Goal: Complete application form: Complete application form

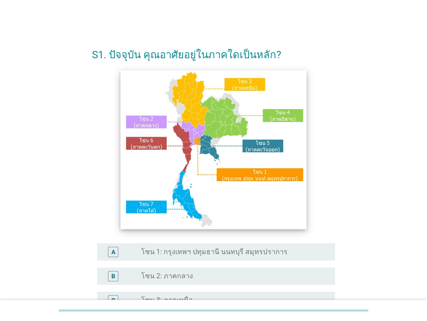
scroll to position [86, 0]
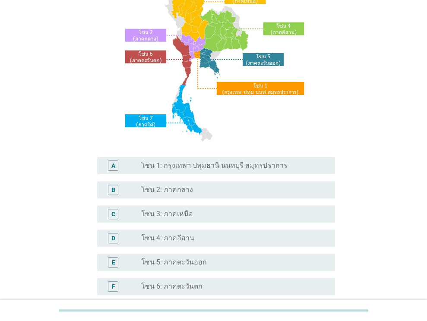
click at [200, 236] on div "radio_button_unchecked โซน 4: ภาคอีสาน" at bounding box center [231, 238] width 180 height 9
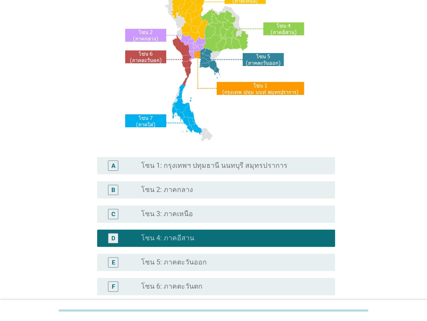
scroll to position [196, 0]
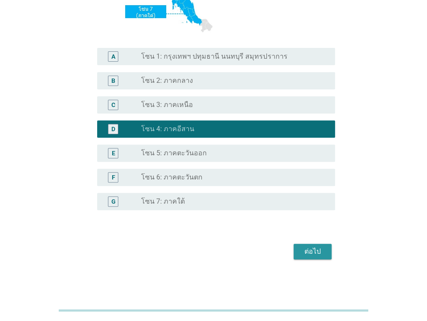
drag, startPoint x: 318, startPoint y: 254, endPoint x: 294, endPoint y: 232, distance: 32.1
click at [318, 253] on div "ต่อไป" at bounding box center [313, 252] width 24 height 10
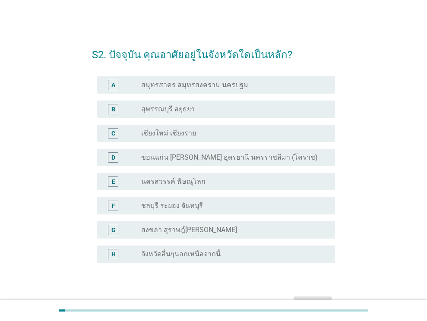
click at [210, 161] on label "ขอนแก่น [PERSON_NAME] อุดรธานี นครราชสีมา (โคราช)" at bounding box center [229, 157] width 176 height 9
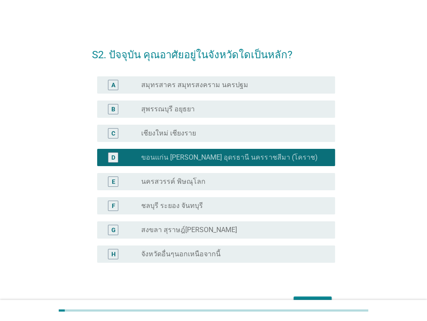
scroll to position [53, 0]
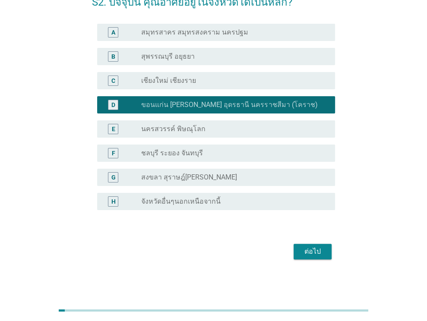
click at [222, 197] on div "radio_button_unchecked จังหวัดอื่นๆนอกเหนือจากนี้" at bounding box center [234, 202] width 187 height 10
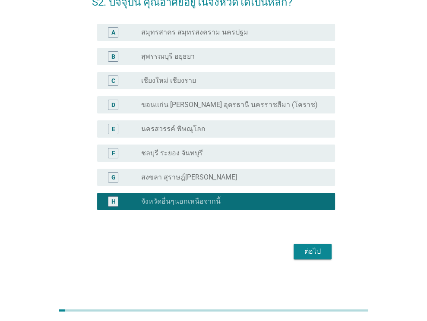
click at [309, 256] on div "ต่อไป" at bounding box center [313, 252] width 24 height 10
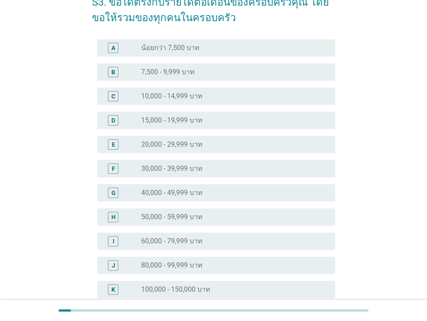
scroll to position [0, 0]
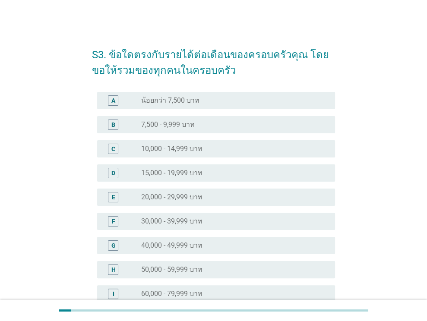
click at [201, 198] on label "20,000 - 29,999 บาท" at bounding box center [171, 197] width 61 height 9
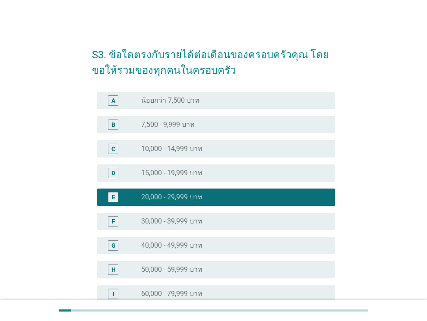
scroll to position [173, 0]
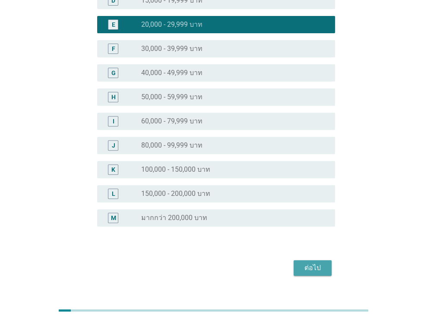
click at [311, 271] on div "ต่อไป" at bounding box center [313, 268] width 24 height 10
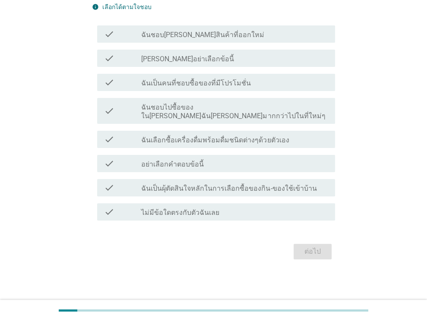
scroll to position [0, 0]
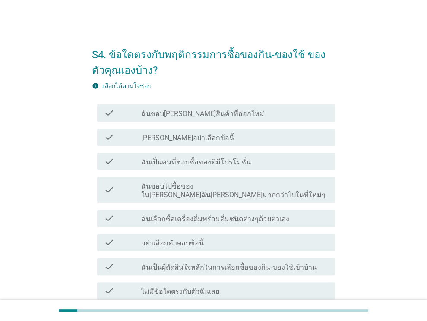
click at [193, 110] on label "ฉันชอบ[PERSON_NAME]สินค้าที่ออกใหม่" at bounding box center [202, 114] width 123 height 9
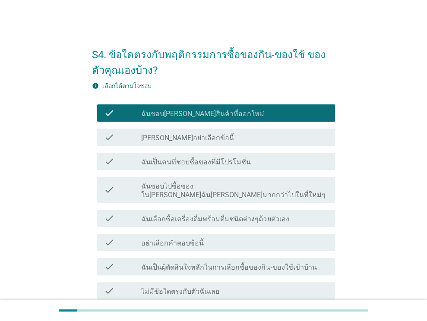
scroll to position [43, 0]
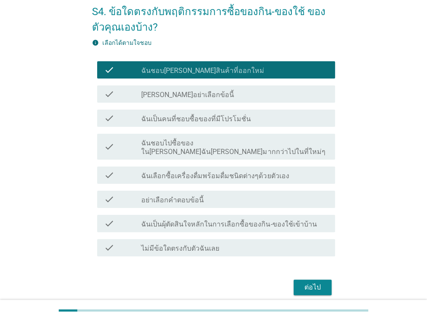
click at [200, 118] on label "ฉันเป็นคนที่ชอบซื้อของที่มีโปรโมชั่น" at bounding box center [196, 119] width 110 height 9
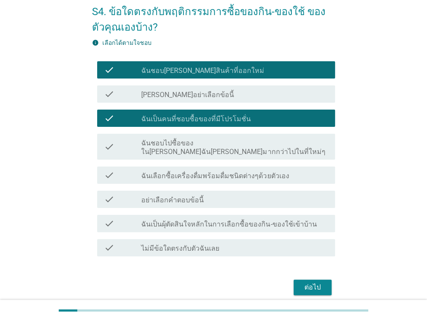
click at [202, 172] on label "ฉันเลือกซื้อเครื่องดื่มพร้อมดื่มชนิดต่างๆด้วยตัวเอง" at bounding box center [215, 176] width 148 height 9
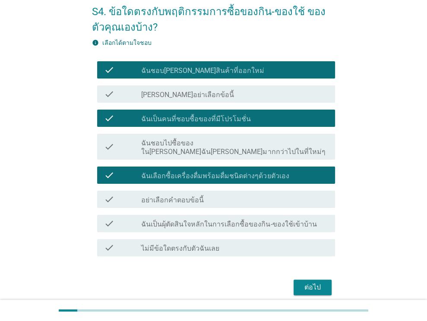
click at [209, 220] on label "ฉันเป็นผุ้ตัดสินใจหลักในการเลือกซื้อของกิน-ของใช้เข้าบ้าน" at bounding box center [228, 224] width 175 height 9
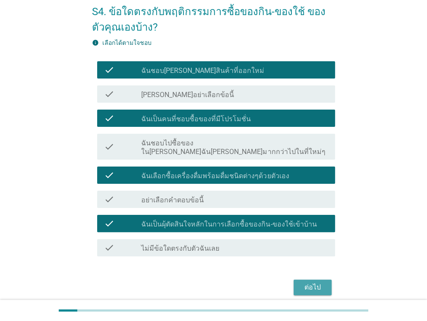
click at [310, 282] on div "ต่อไป" at bounding box center [313, 287] width 24 height 10
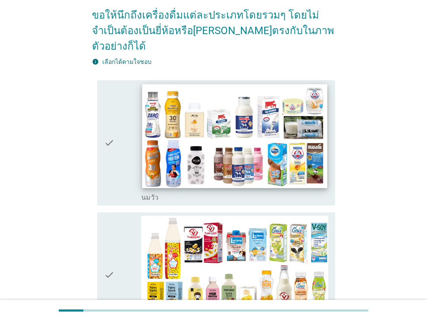
scroll to position [130, 0]
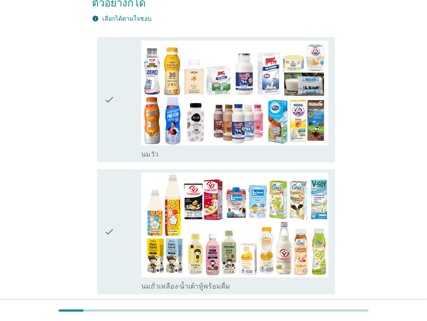
click at [120, 123] on div "check" at bounding box center [123, 100] width 38 height 118
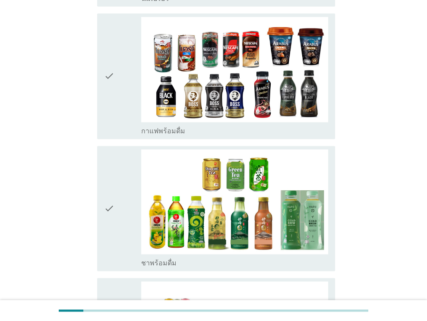
scroll to position [605, 0]
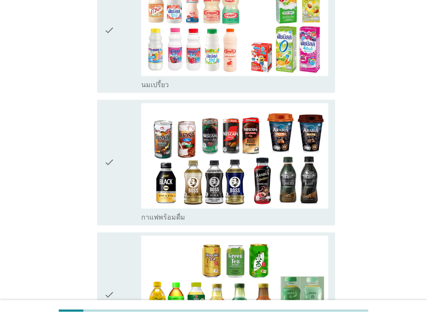
click at [131, 137] on div "check" at bounding box center [123, 162] width 38 height 118
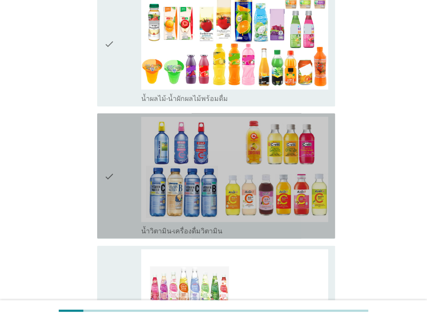
click at [131, 159] on div "check" at bounding box center [123, 176] width 38 height 118
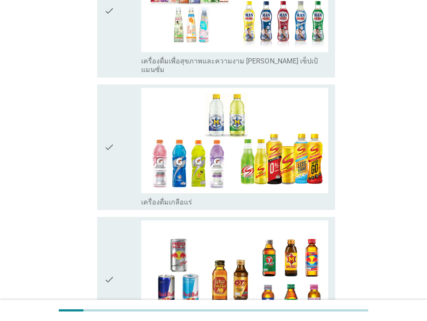
scroll to position [1797, 0]
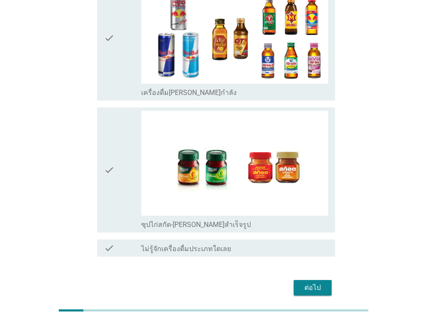
click at [309, 283] on div "ต่อไป" at bounding box center [313, 288] width 24 height 10
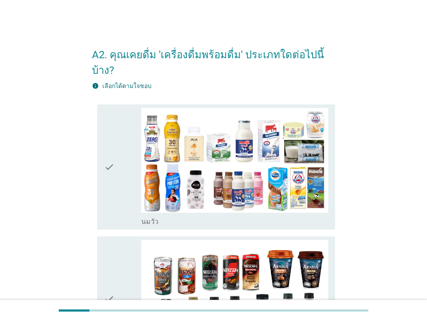
scroll to position [43, 0]
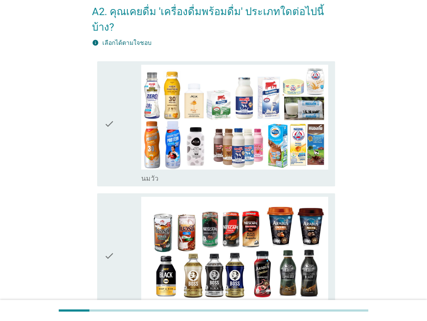
click at [127, 129] on div "check" at bounding box center [123, 124] width 38 height 118
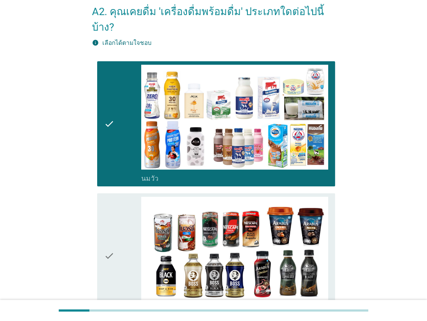
click at [123, 209] on div "check" at bounding box center [123, 256] width 38 height 118
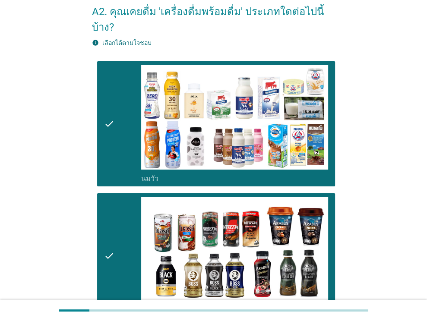
scroll to position [173, 0]
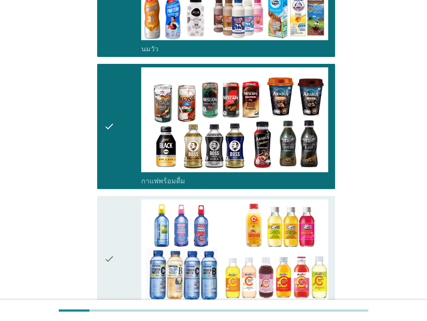
click at [118, 205] on div "check" at bounding box center [123, 259] width 38 height 118
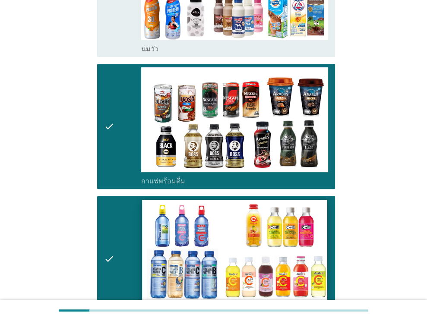
scroll to position [282, 0]
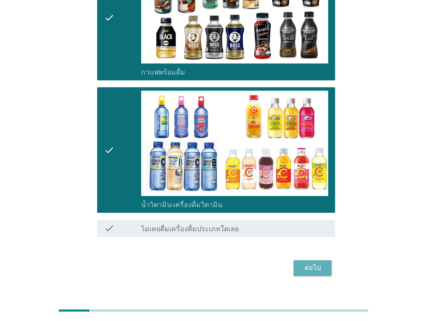
drag, startPoint x: 306, startPoint y: 248, endPoint x: 273, endPoint y: 221, distance: 43.0
click at [306, 263] on div "ต่อไป" at bounding box center [313, 268] width 24 height 10
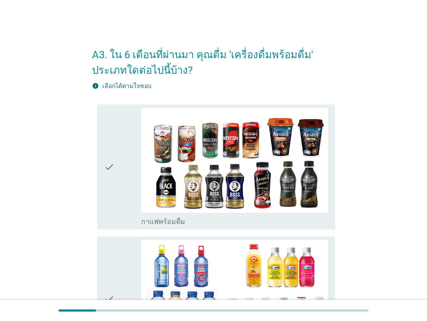
scroll to position [86, 0]
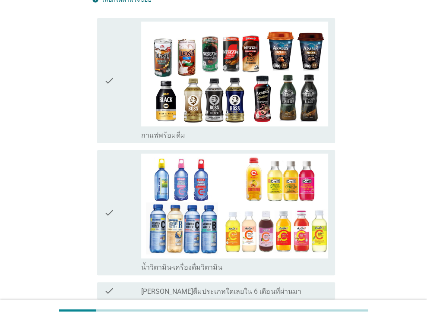
drag, startPoint x: 126, startPoint y: 112, endPoint x: 129, endPoint y: 146, distance: 34.2
click at [126, 112] on div "check" at bounding box center [123, 81] width 38 height 118
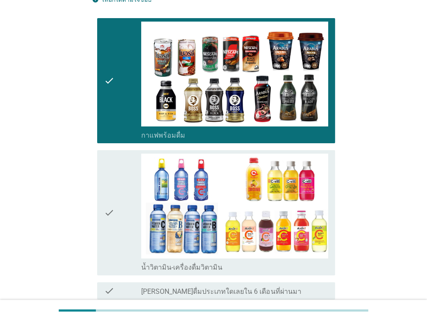
click at [130, 189] on div "check" at bounding box center [123, 213] width 38 height 118
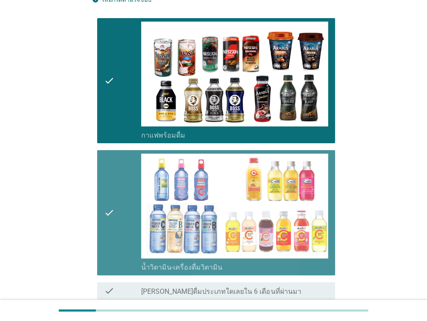
scroll to position [165, 0]
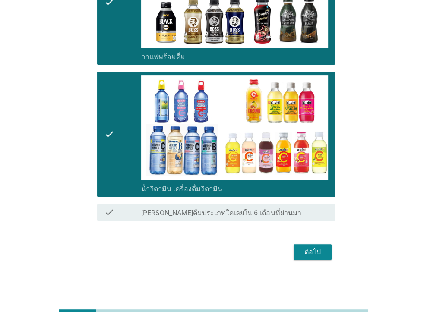
click at [308, 253] on div "ต่อไป" at bounding box center [313, 252] width 24 height 10
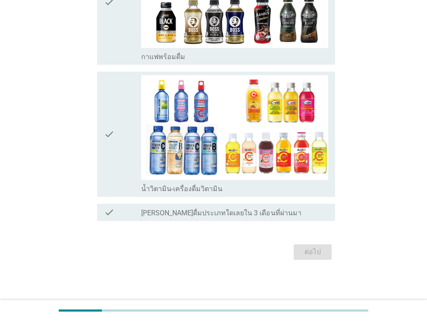
scroll to position [0, 0]
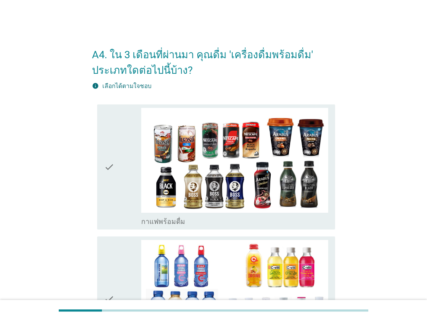
click at [135, 177] on div "check" at bounding box center [123, 167] width 38 height 118
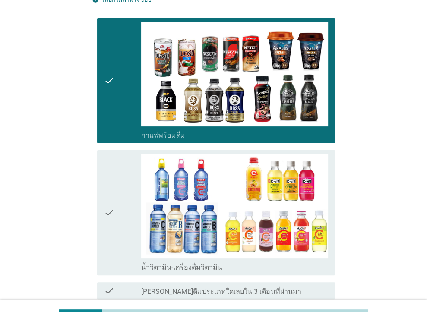
click at [131, 186] on div "check" at bounding box center [123, 213] width 38 height 118
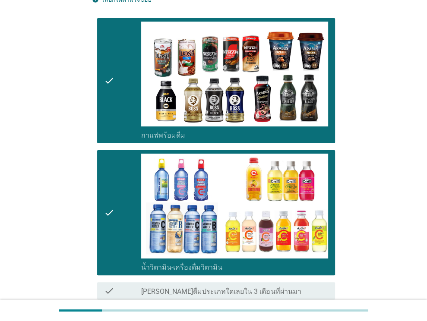
scroll to position [165, 0]
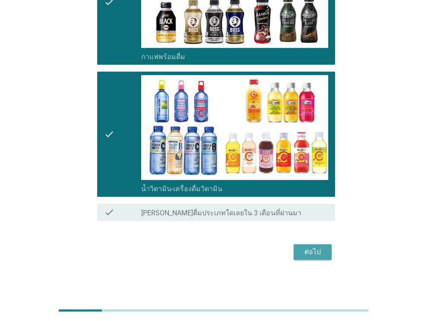
click at [310, 248] on div "ต่อไป" at bounding box center [313, 252] width 24 height 10
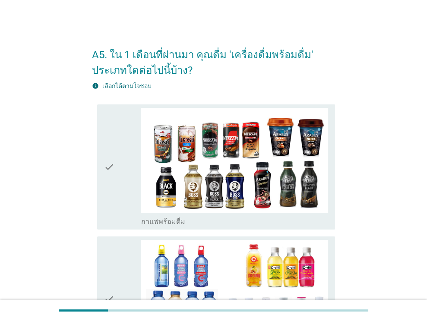
scroll to position [86, 0]
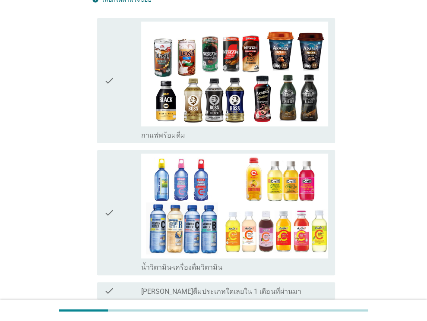
click at [130, 99] on div "check" at bounding box center [123, 81] width 38 height 118
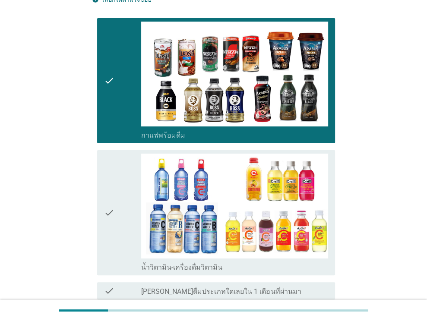
click at [137, 189] on div "check" at bounding box center [123, 213] width 38 height 118
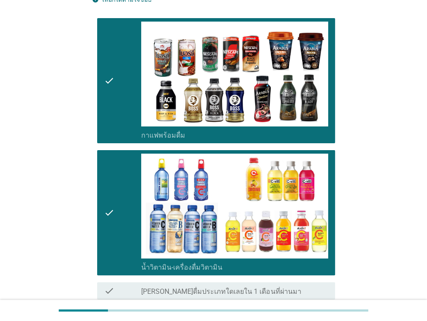
scroll to position [165, 0]
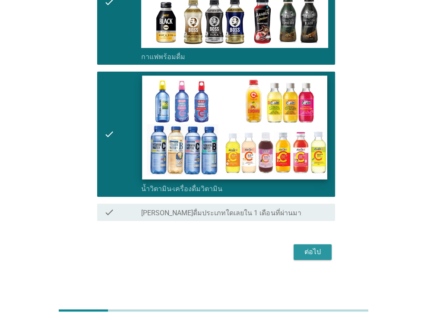
drag, startPoint x: 311, startPoint y: 248, endPoint x: 162, endPoint y: 159, distance: 174.7
click at [311, 247] on div "ต่อไป" at bounding box center [313, 252] width 24 height 10
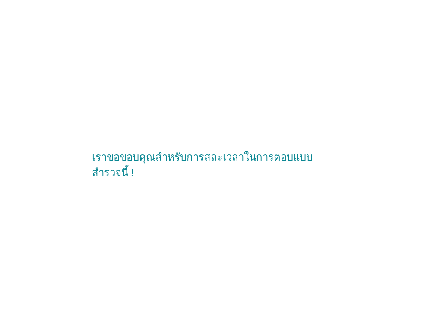
scroll to position [0, 0]
